Goal: Task Accomplishment & Management: Manage account settings

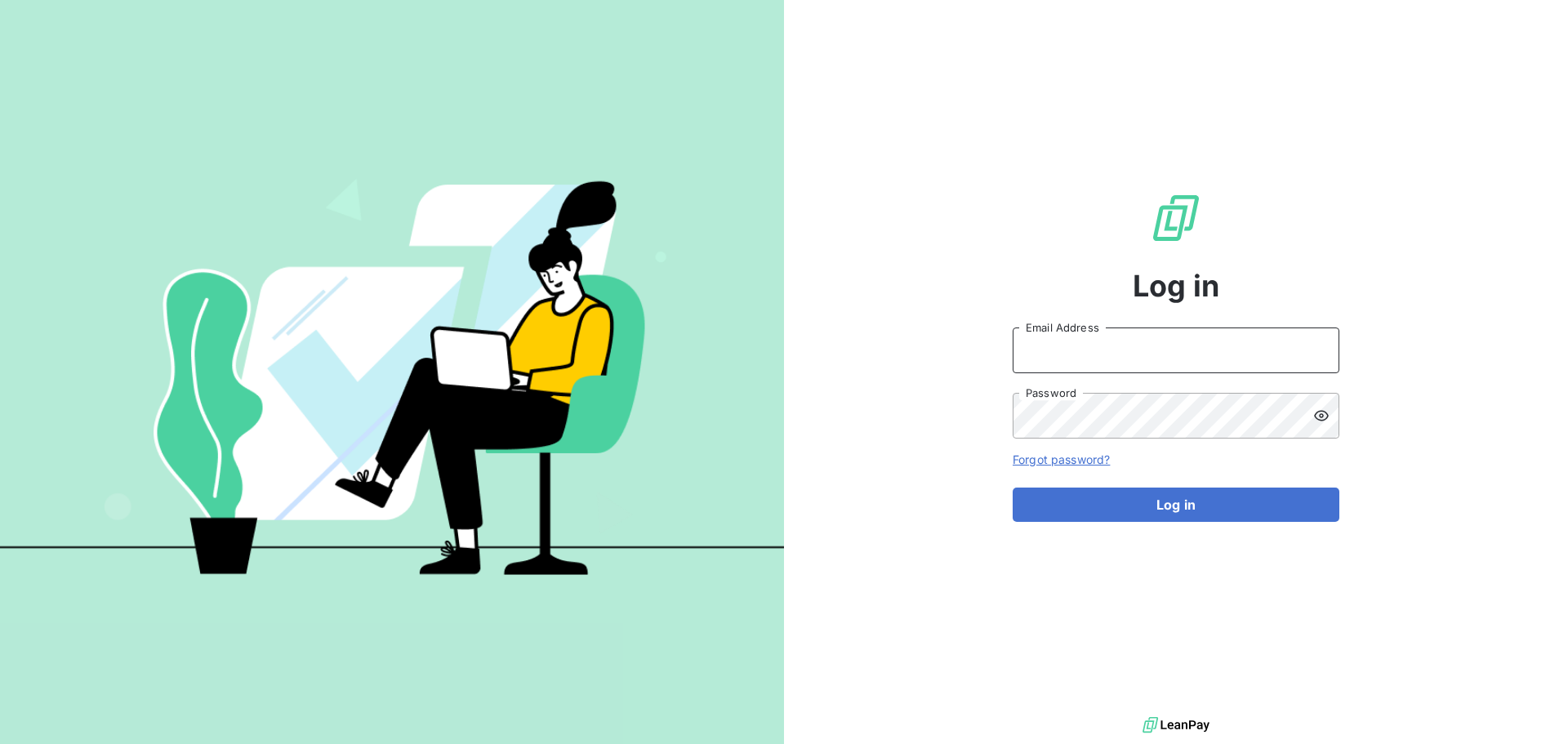
click at [1269, 354] on input "Email Address" at bounding box center [1175, 350] width 326 height 46
click at [1130, 351] on input "[PERSON_NAME][EMAIL_ADDRESS][DOMAIN_NAME]" at bounding box center [1175, 350] width 326 height 46
type input "[PERSON_NAME][EMAIL_ADDRESS][DOMAIN_NAME]"
click at [1012, 487] on button "Log in" at bounding box center [1175, 504] width 326 height 34
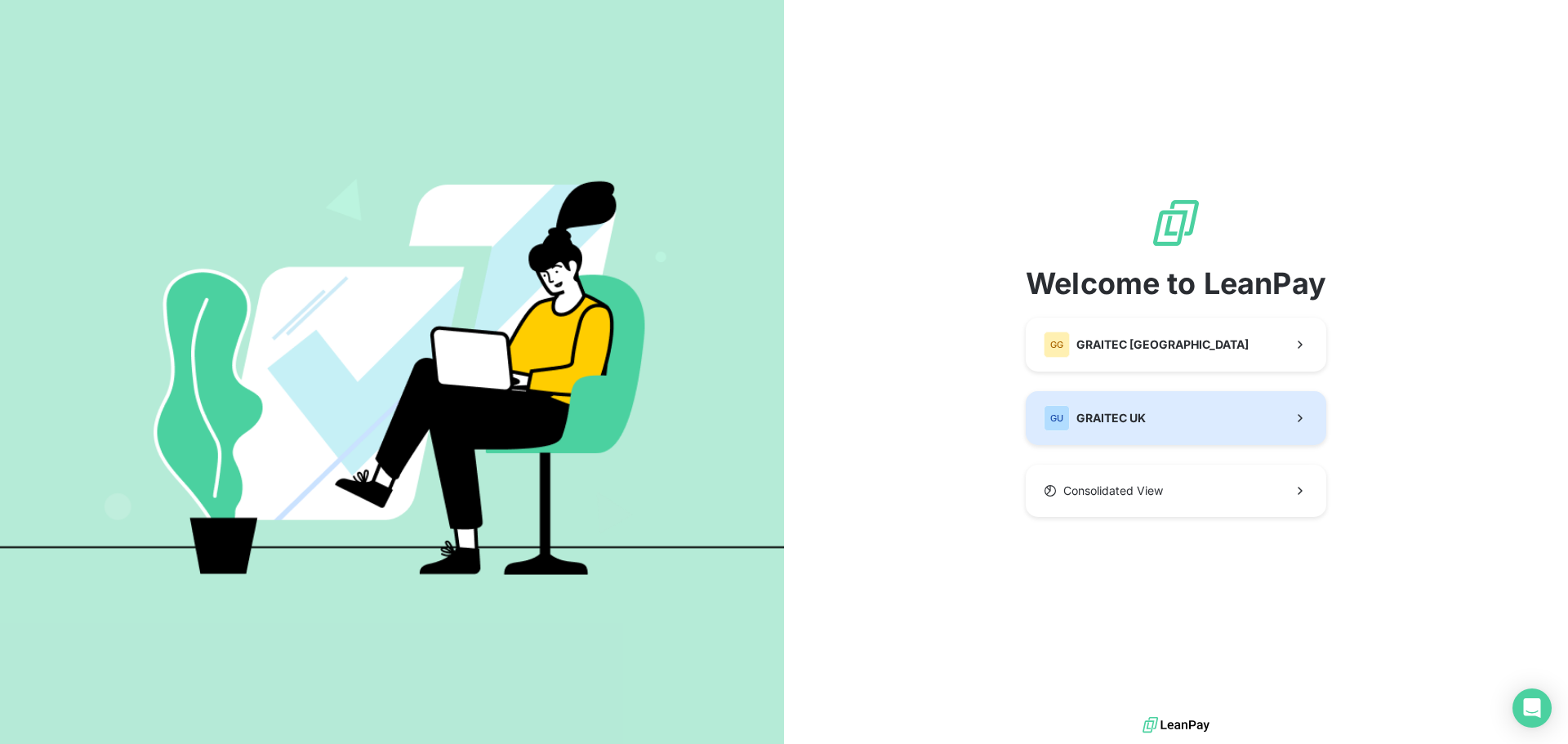
drag, startPoint x: 1121, startPoint y: 391, endPoint x: 1121, endPoint y: 419, distance: 28.0
click at [1121, 419] on span "GRAITEC UK" at bounding box center [1111, 418] width 70 height 16
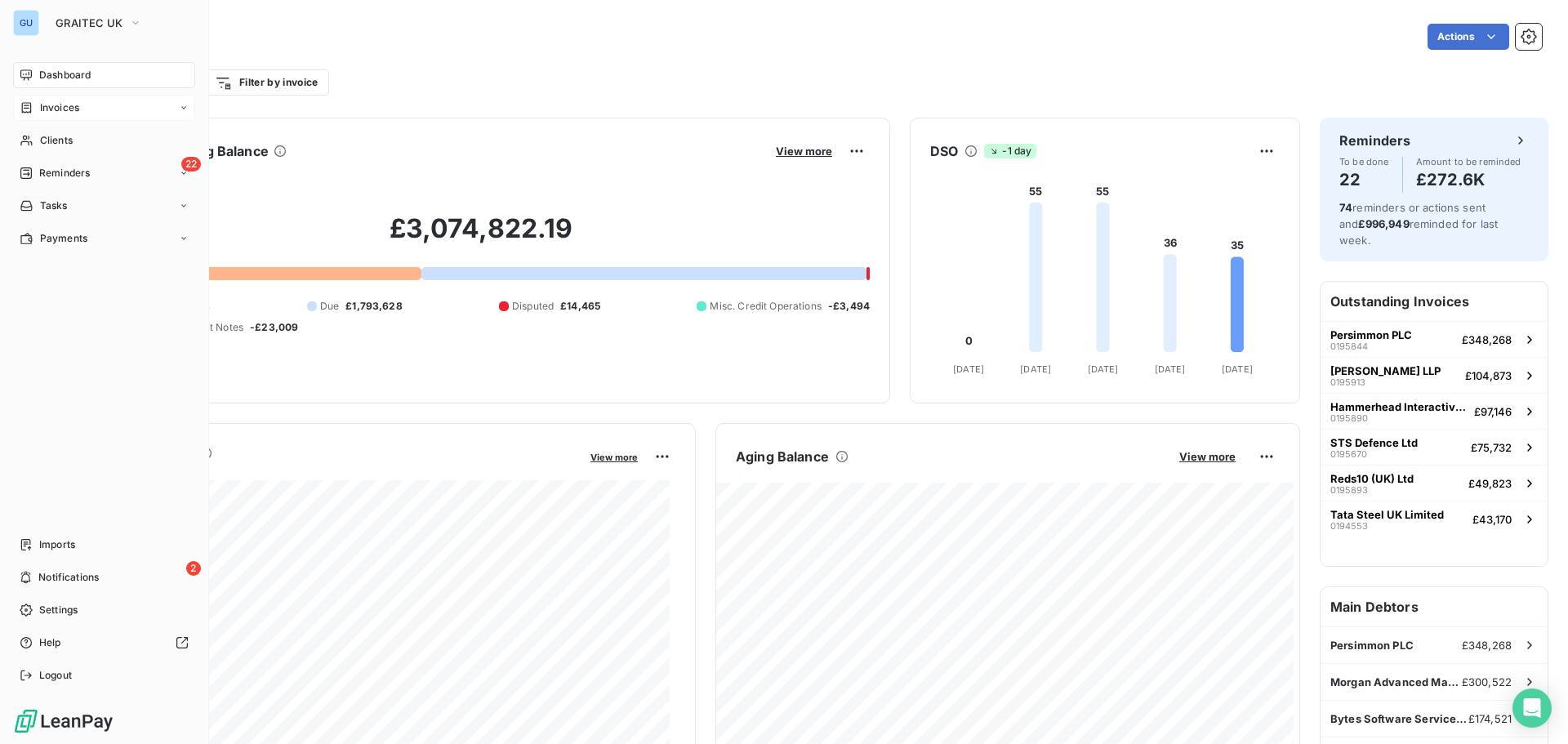
click at [135, 109] on div "Invoices" at bounding box center [104, 108] width 182 height 26
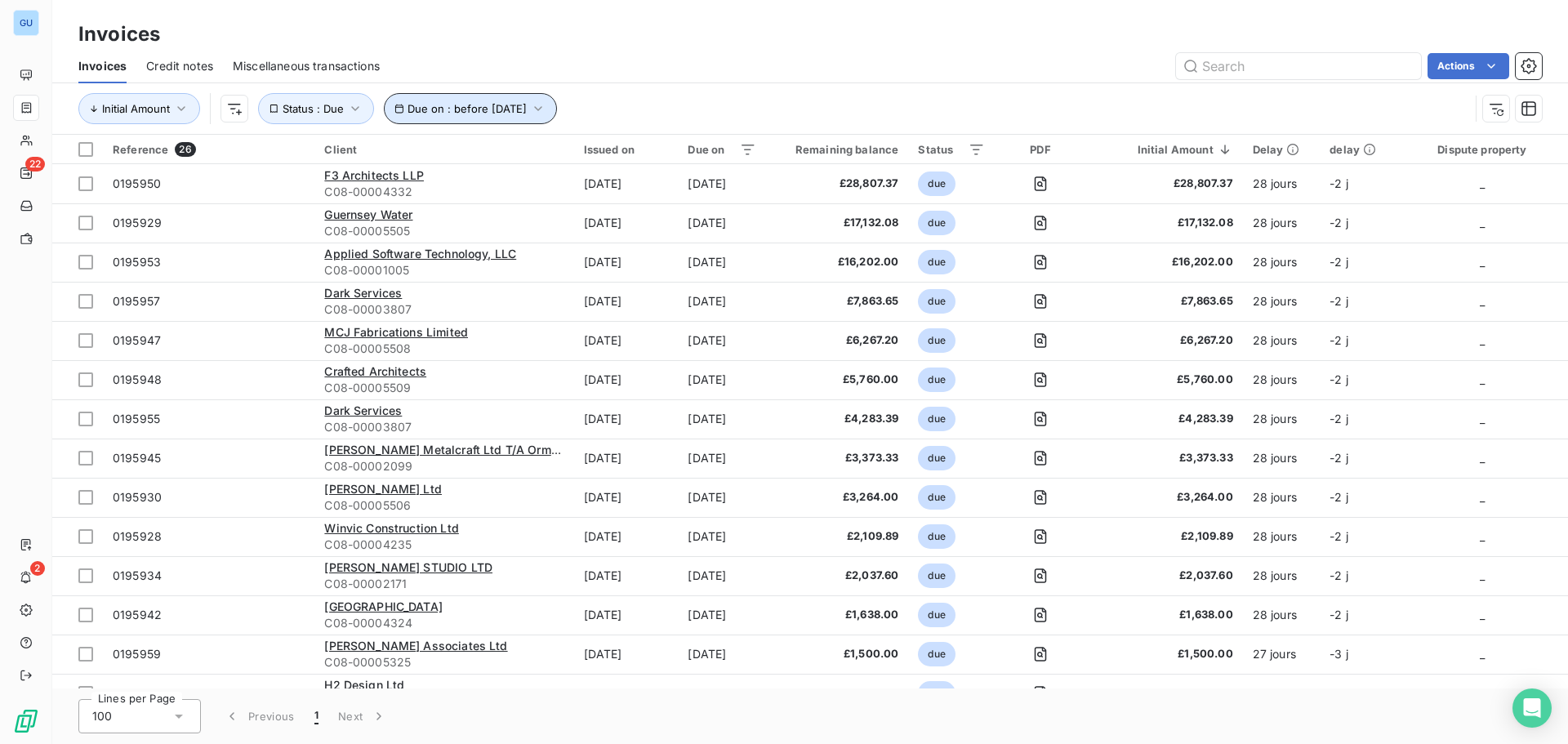
click at [546, 101] on icon "button" at bounding box center [538, 108] width 16 height 16
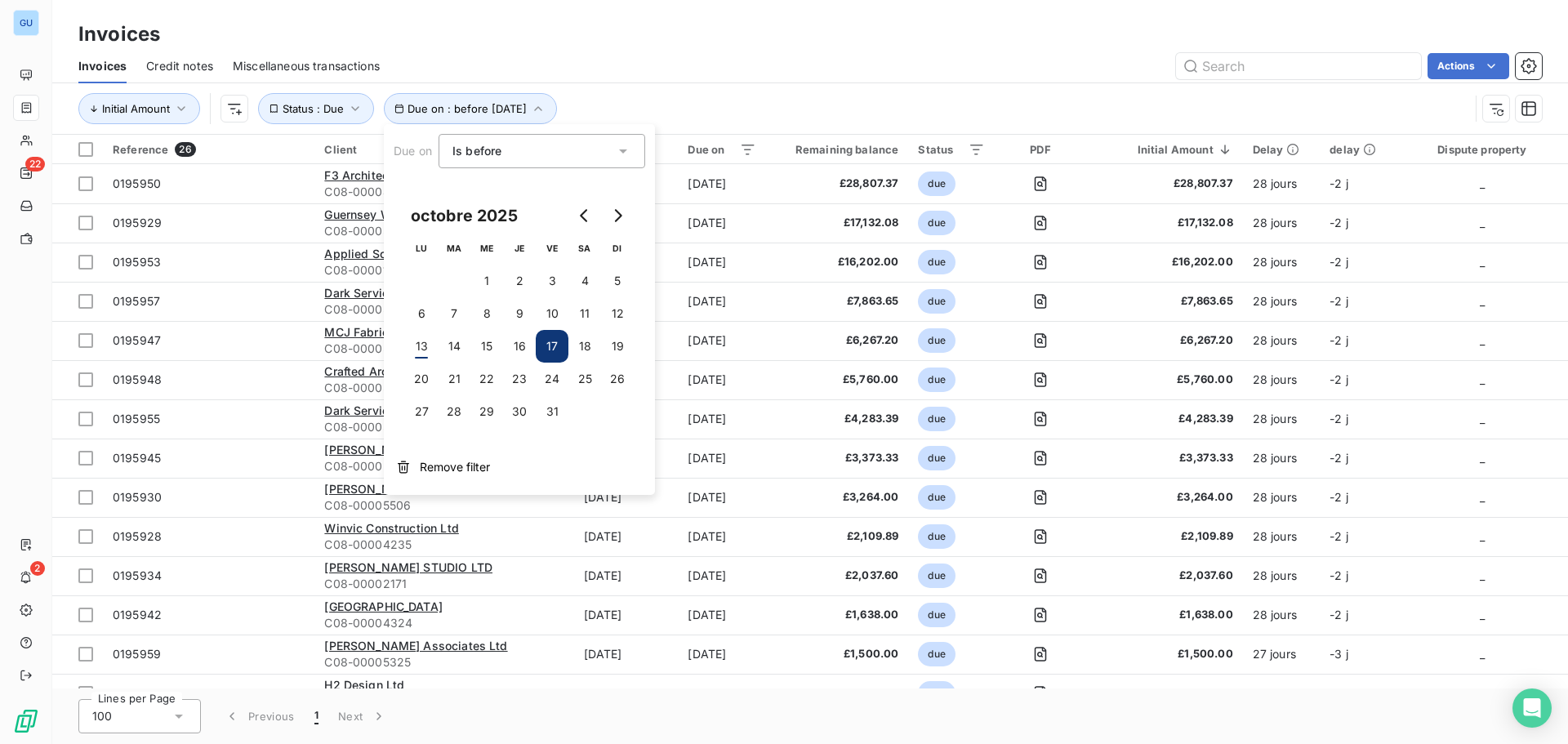
click at [549, 339] on button "17" at bounding box center [552, 346] width 33 height 33
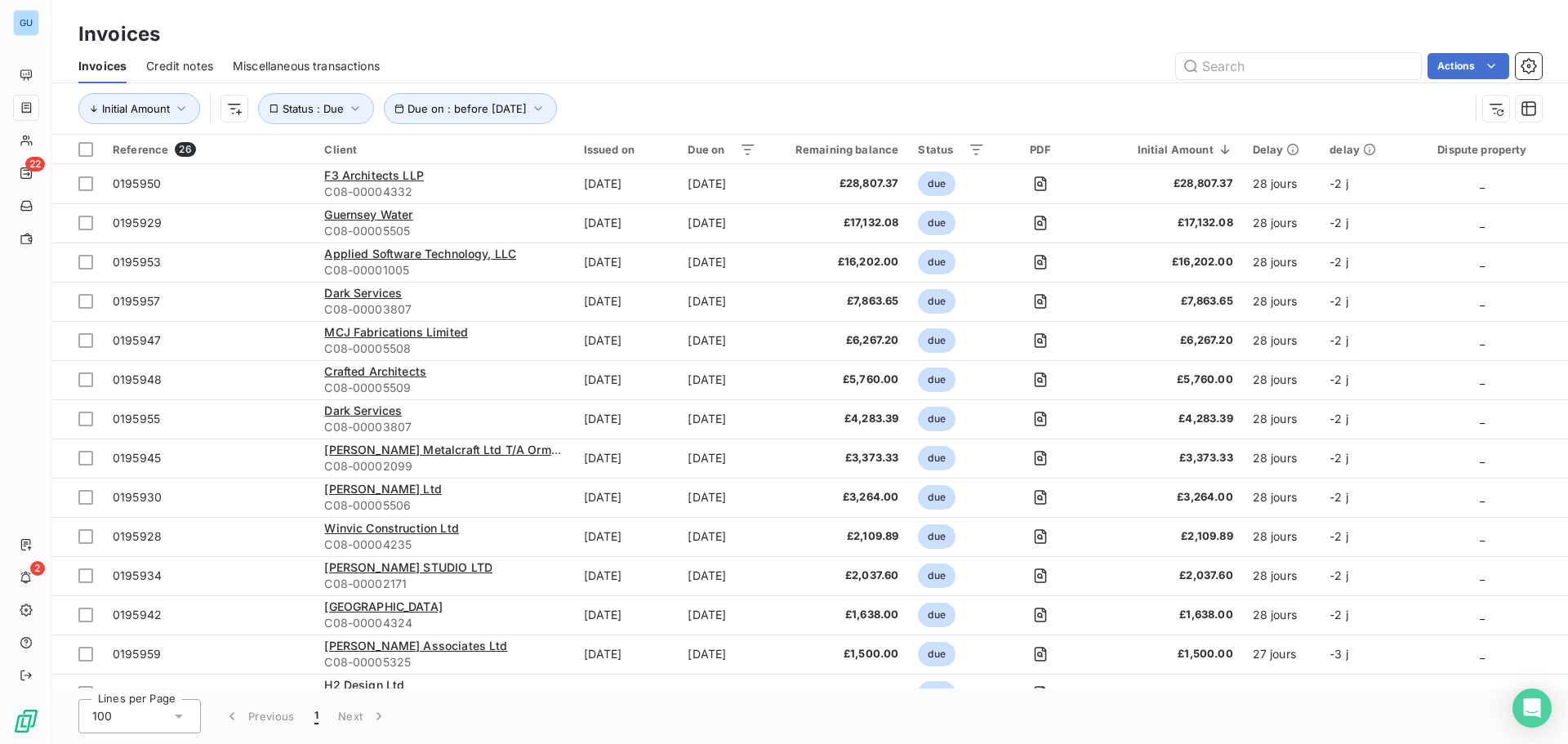
click at [843, 59] on div "Actions" at bounding box center [970, 66] width 1142 height 26
click at [86, 150] on div at bounding box center [86, 150] width 15 height 15
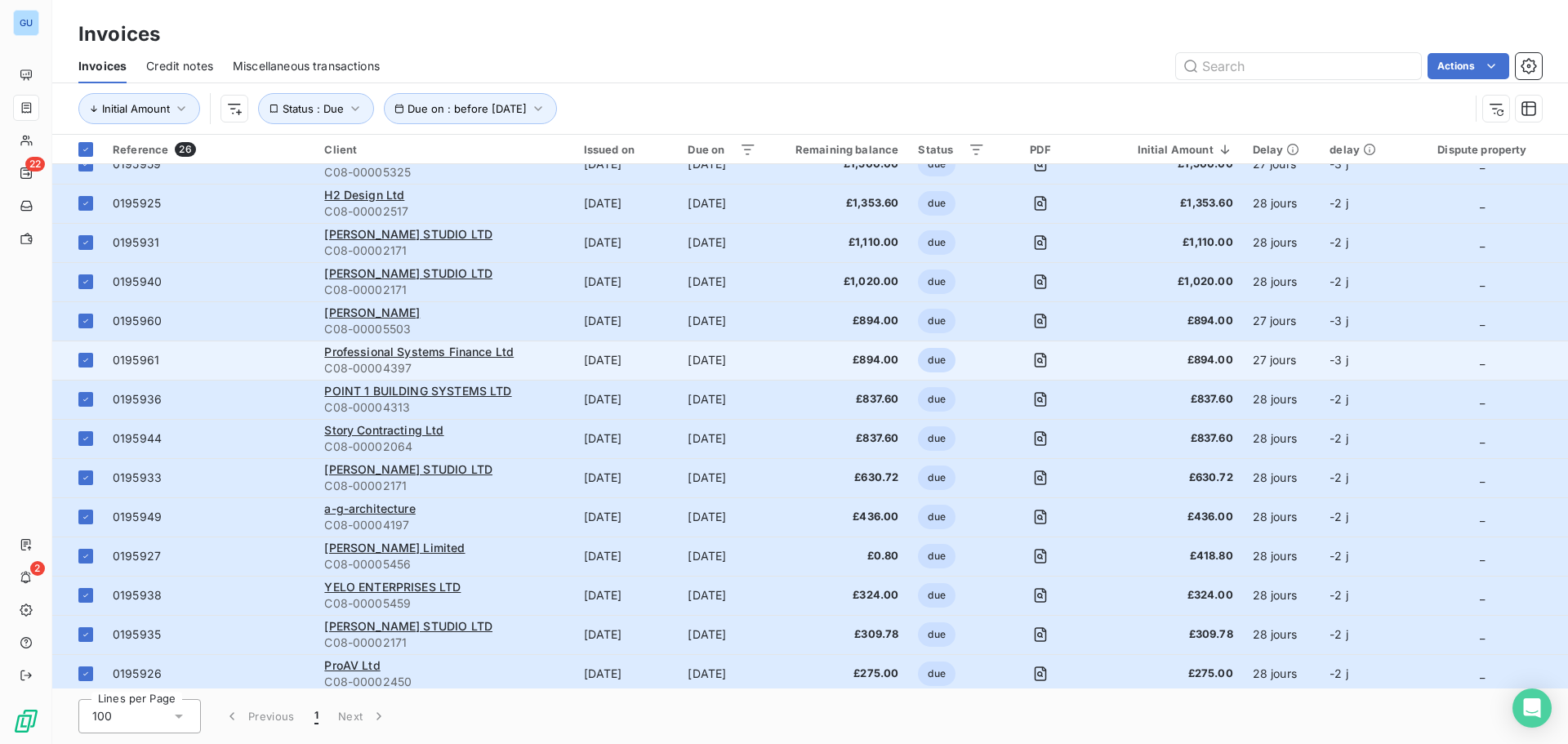
scroll to position [496, 0]
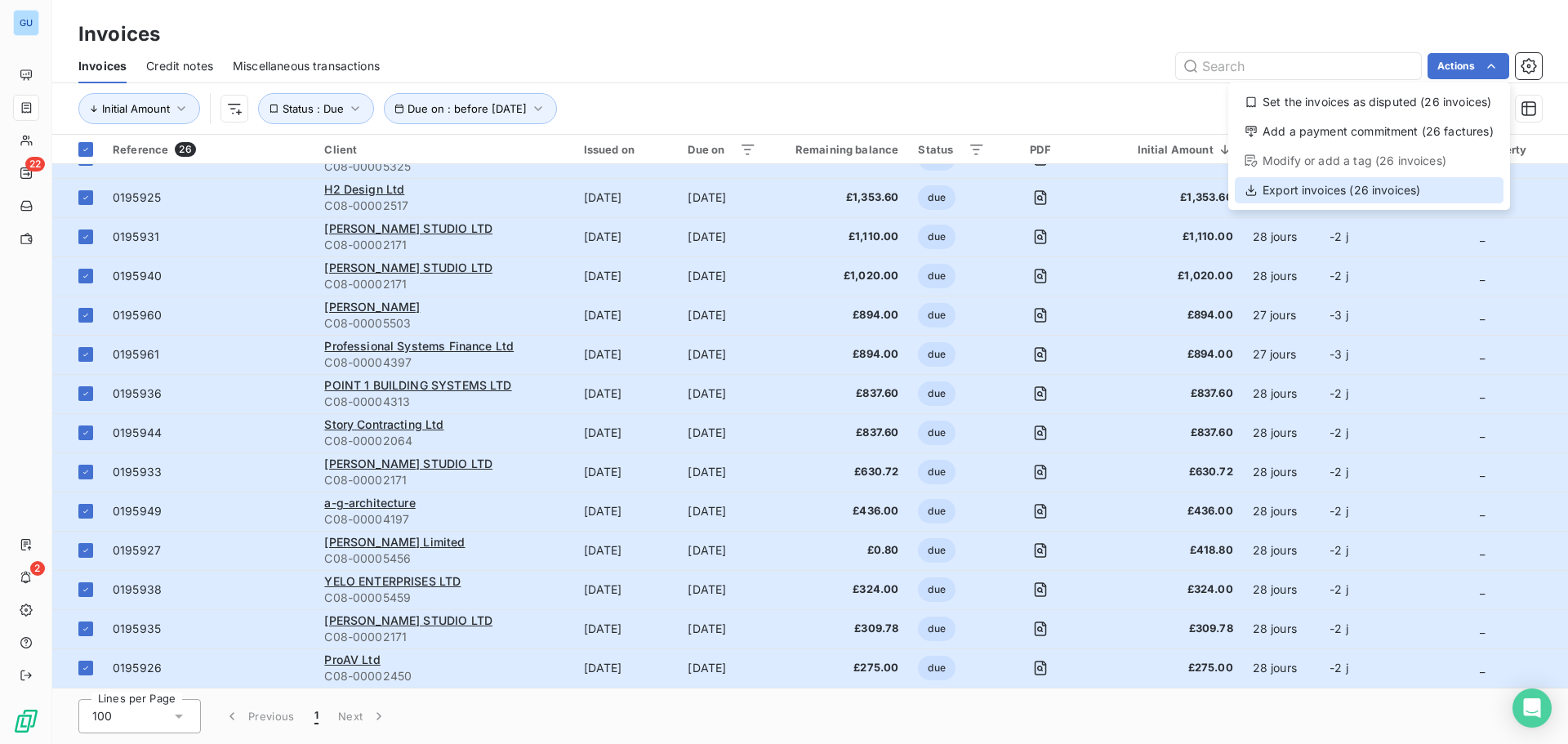
click at [1262, 193] on div "Export invoices (26 invoices)" at bounding box center [1369, 190] width 269 height 26
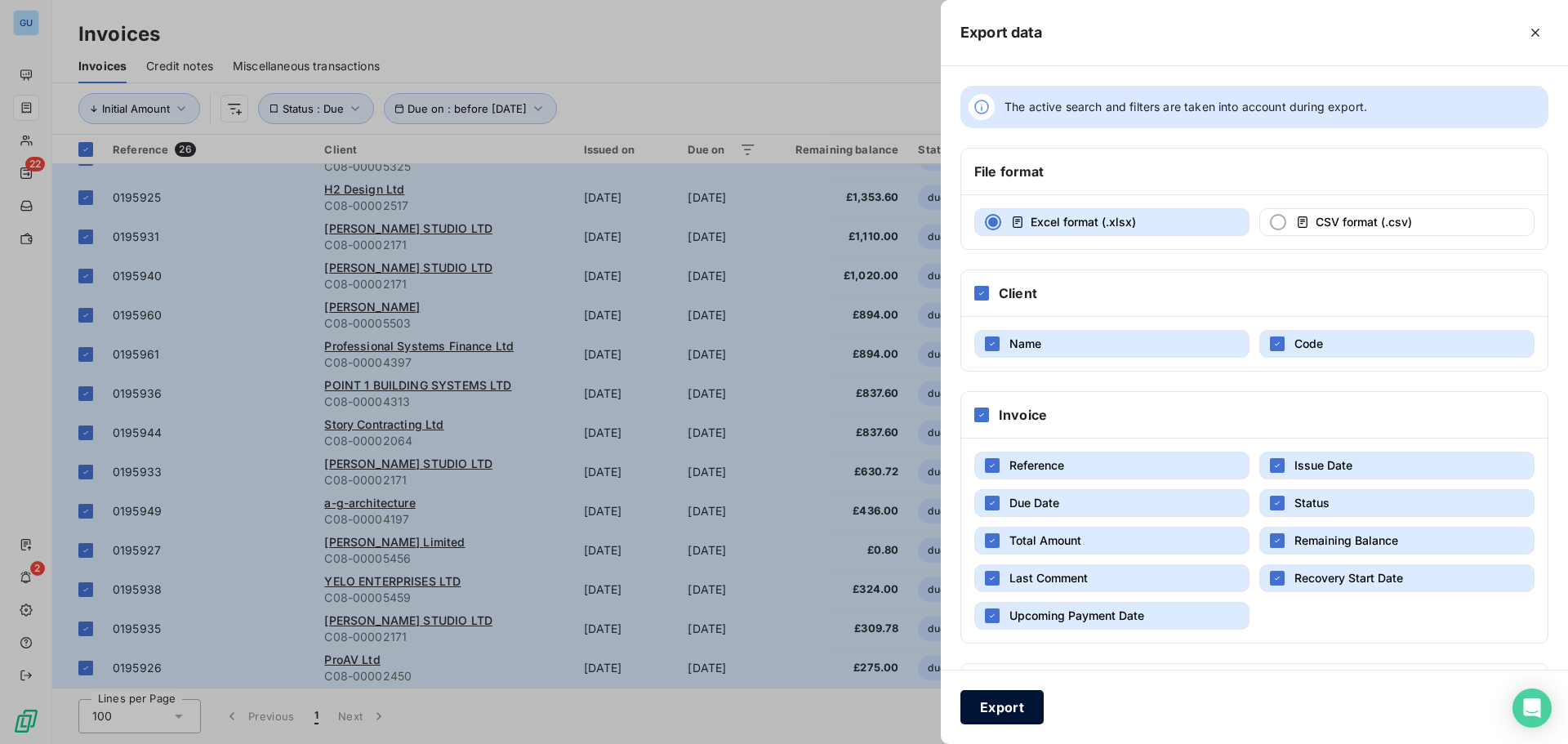
click at [1009, 711] on button "Export" at bounding box center [1001, 707] width 84 height 34
